Goal: Information Seeking & Learning: Check status

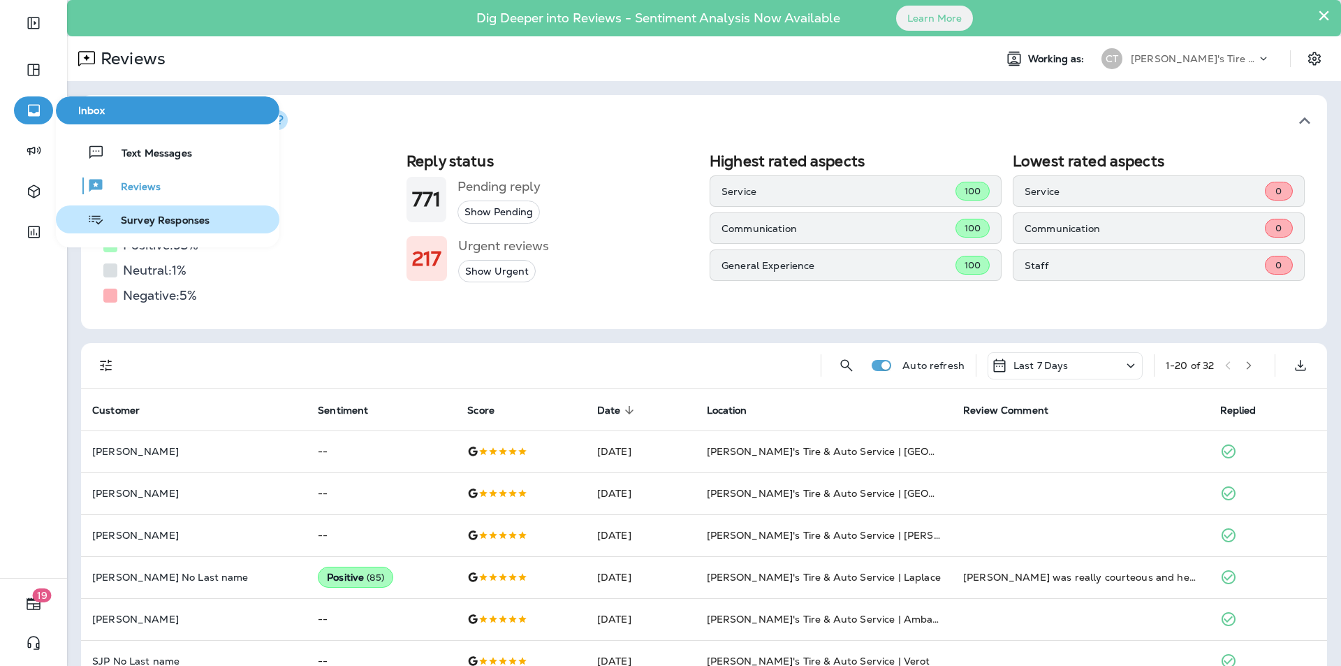
click at [138, 217] on span "Survey Responses" at bounding box center [156, 220] width 105 height 13
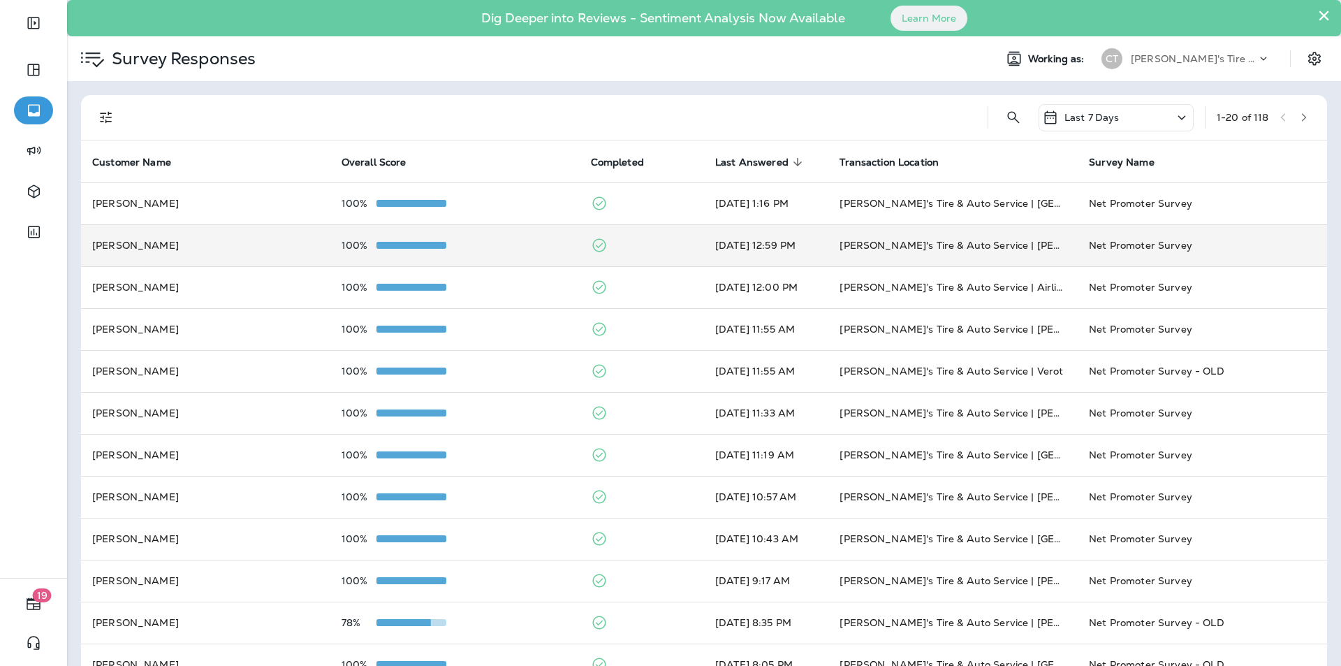
click at [502, 241] on div "100%" at bounding box center [455, 245] width 227 height 11
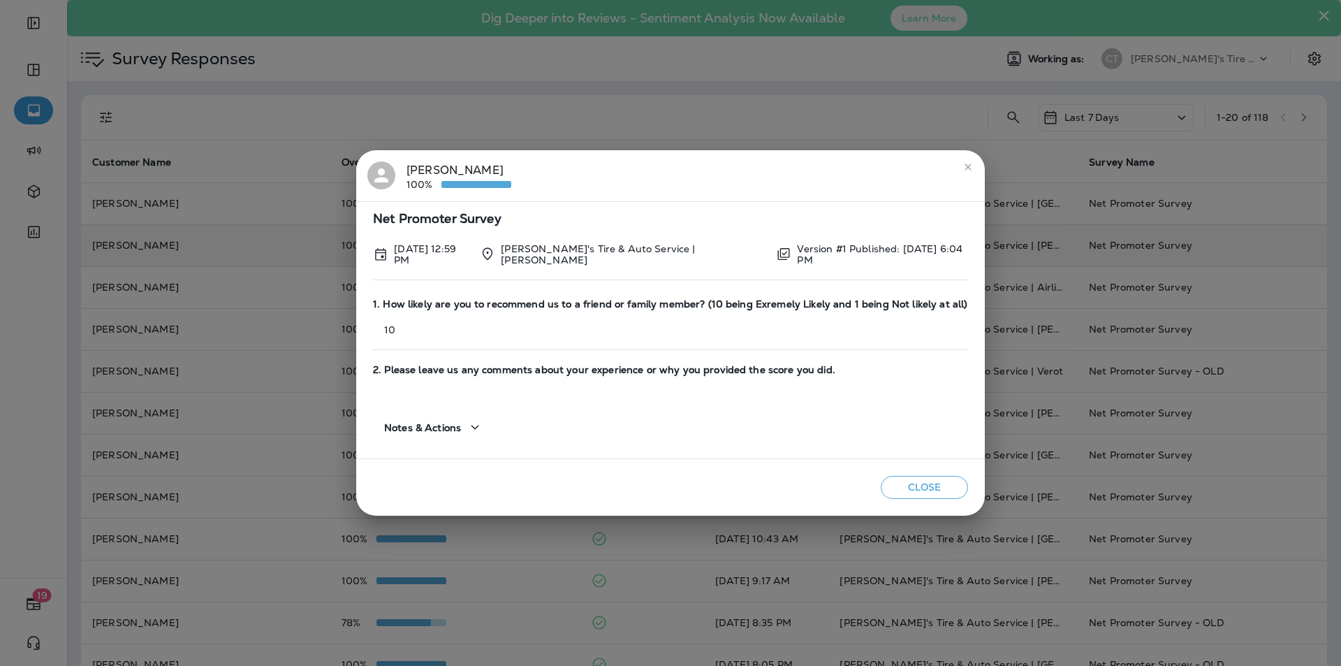
click at [969, 168] on icon "close" at bounding box center [968, 166] width 6 height 6
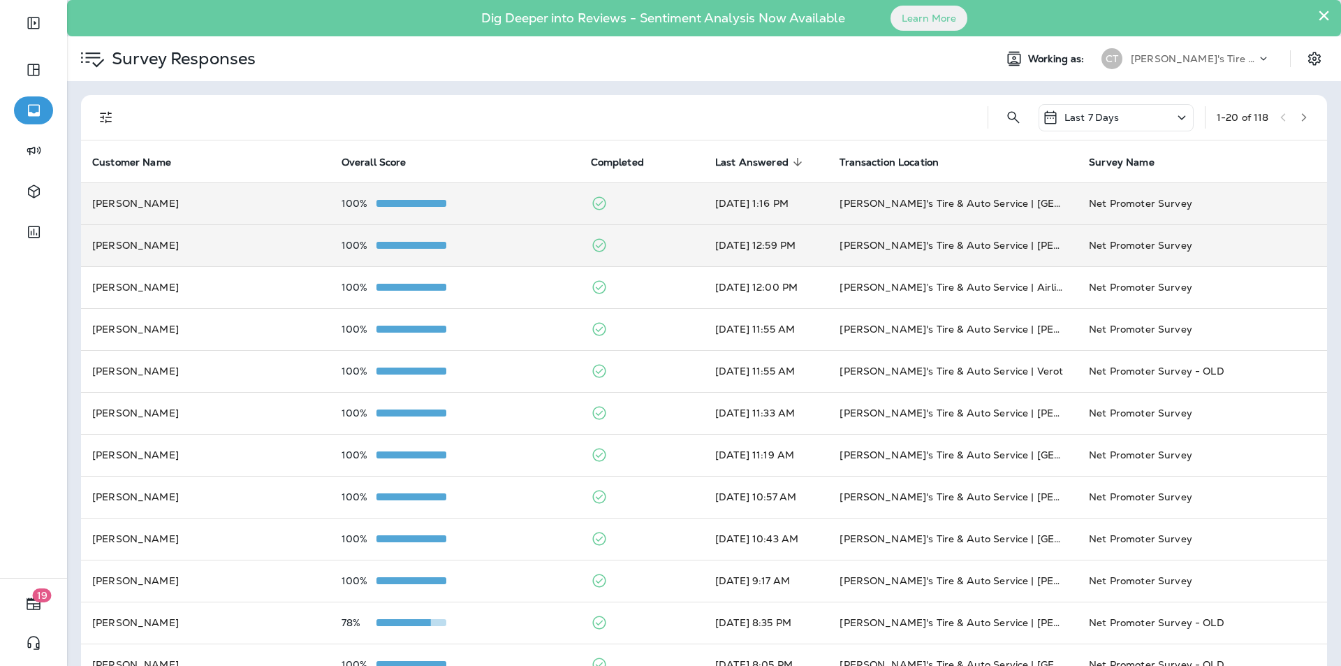
click at [502, 204] on div "100%" at bounding box center [455, 203] width 227 height 11
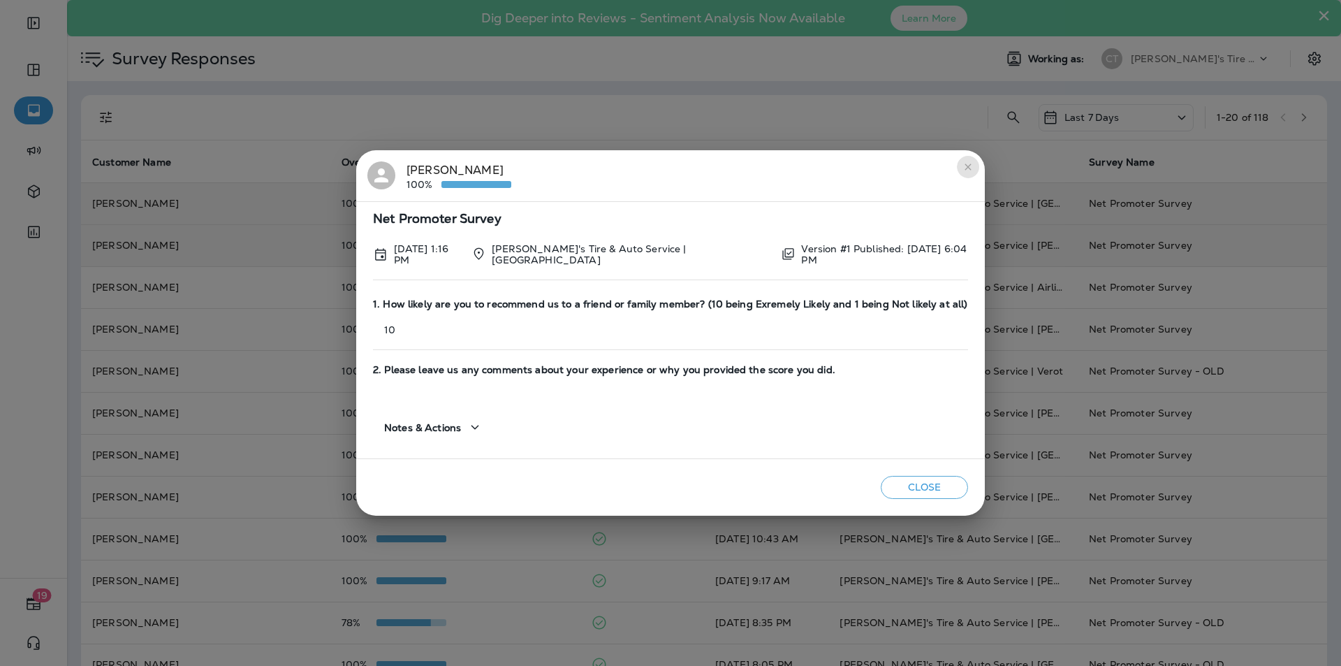
click at [966, 168] on icon "close" at bounding box center [968, 166] width 11 height 11
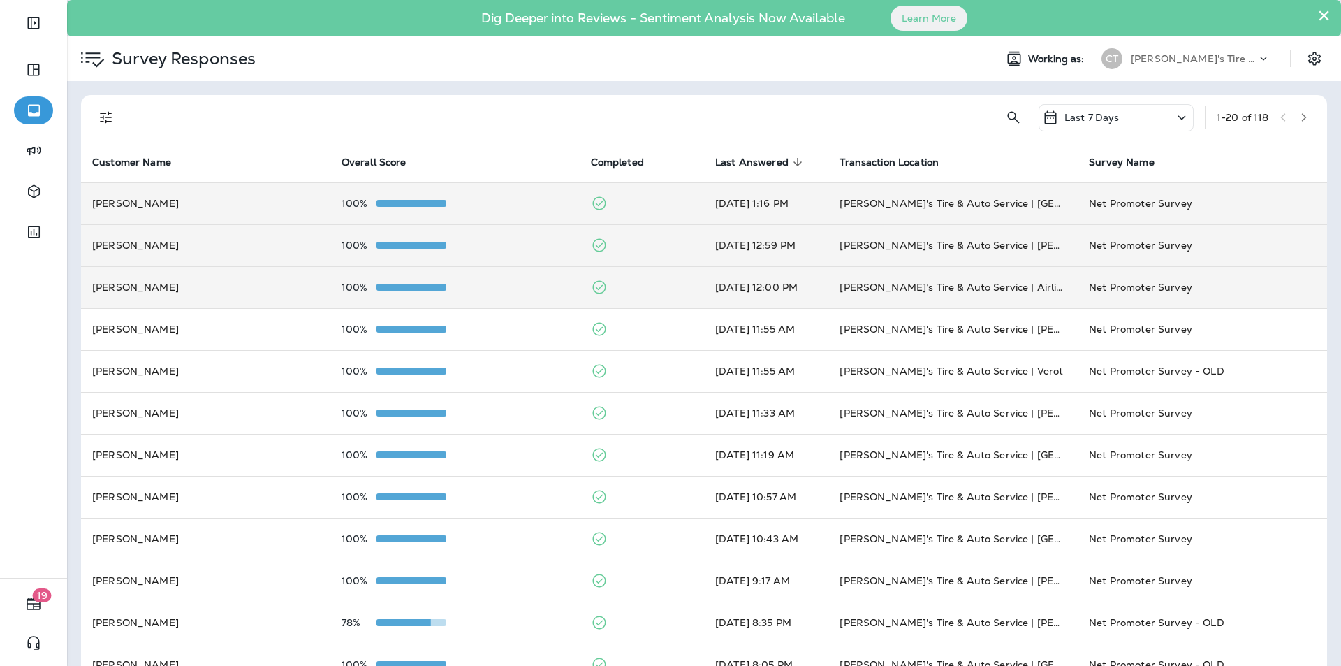
click at [511, 282] on div "100%" at bounding box center [455, 287] width 227 height 11
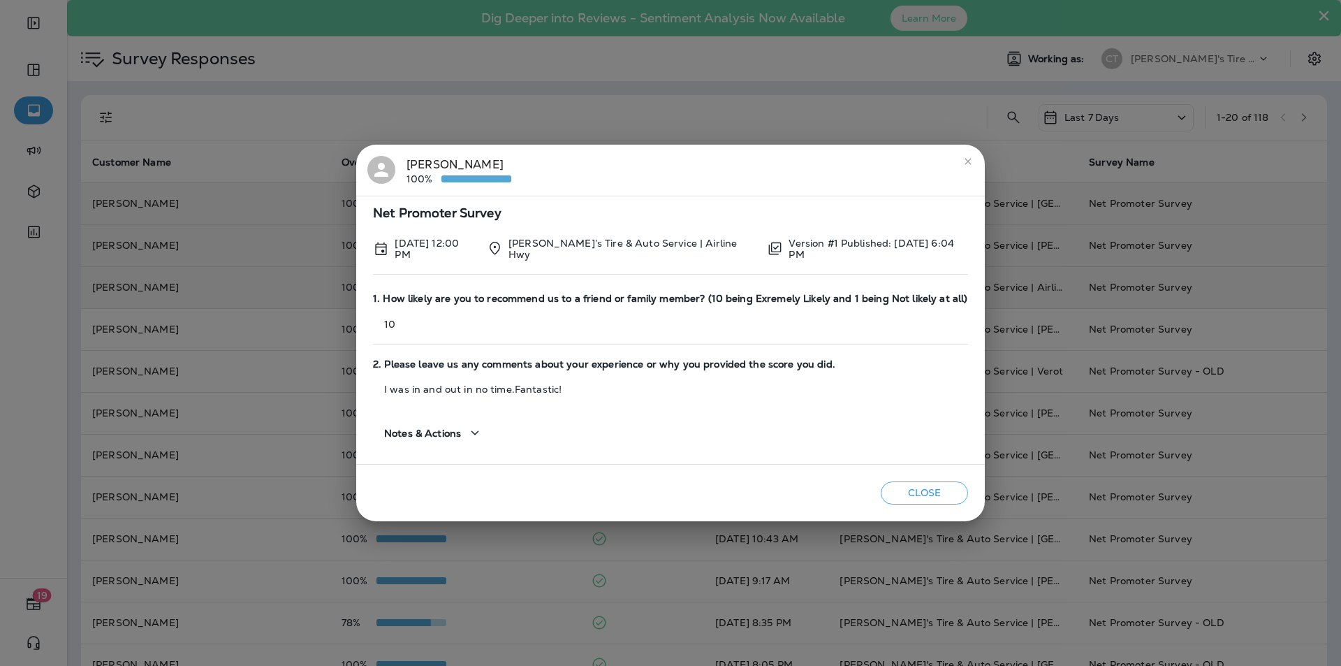
drag, startPoint x: 965, startPoint y: 160, endPoint x: 928, endPoint y: 151, distance: 38.1
click at [964, 160] on icon "close" at bounding box center [968, 161] width 11 height 11
